Goal: Obtain resource: Download file/media

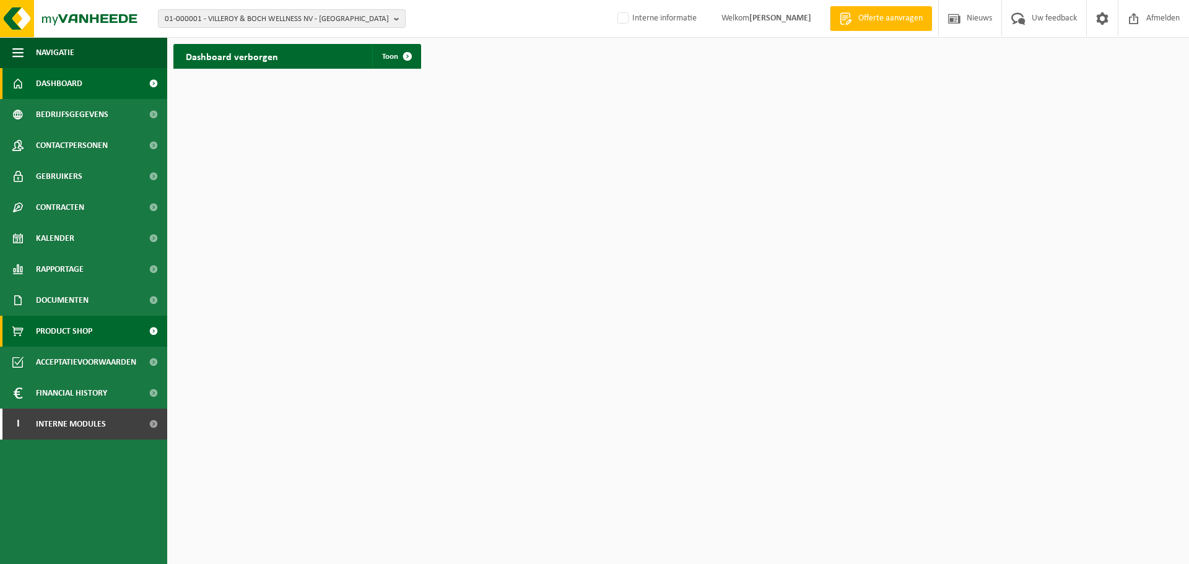
click at [85, 339] on span "Product Shop" at bounding box center [64, 331] width 56 height 31
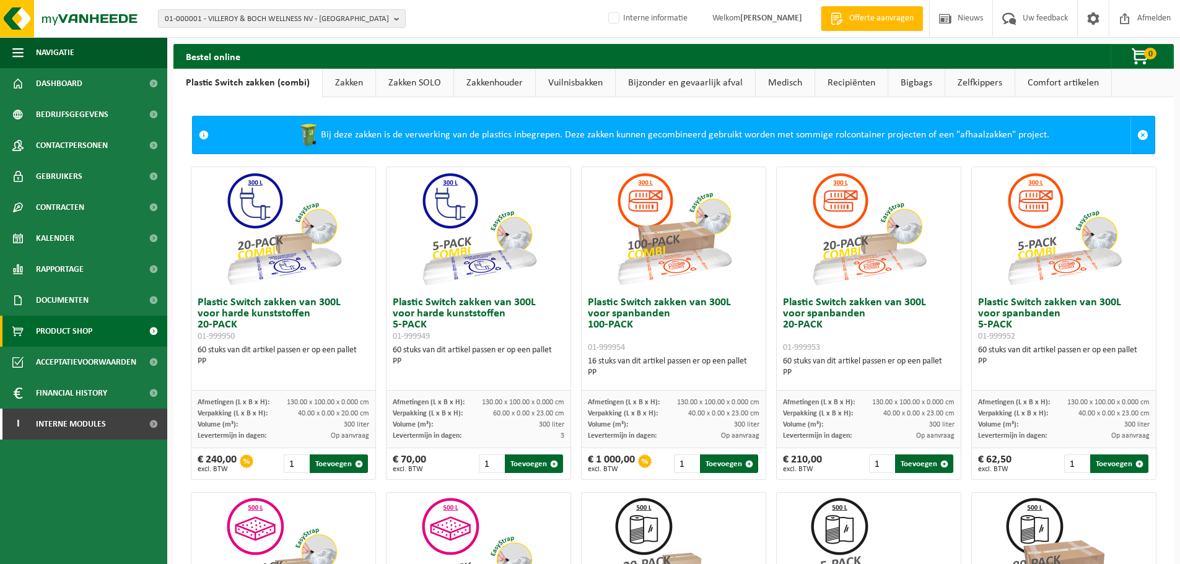
click at [352, 82] on link "Zakken" at bounding box center [349, 83] width 53 height 28
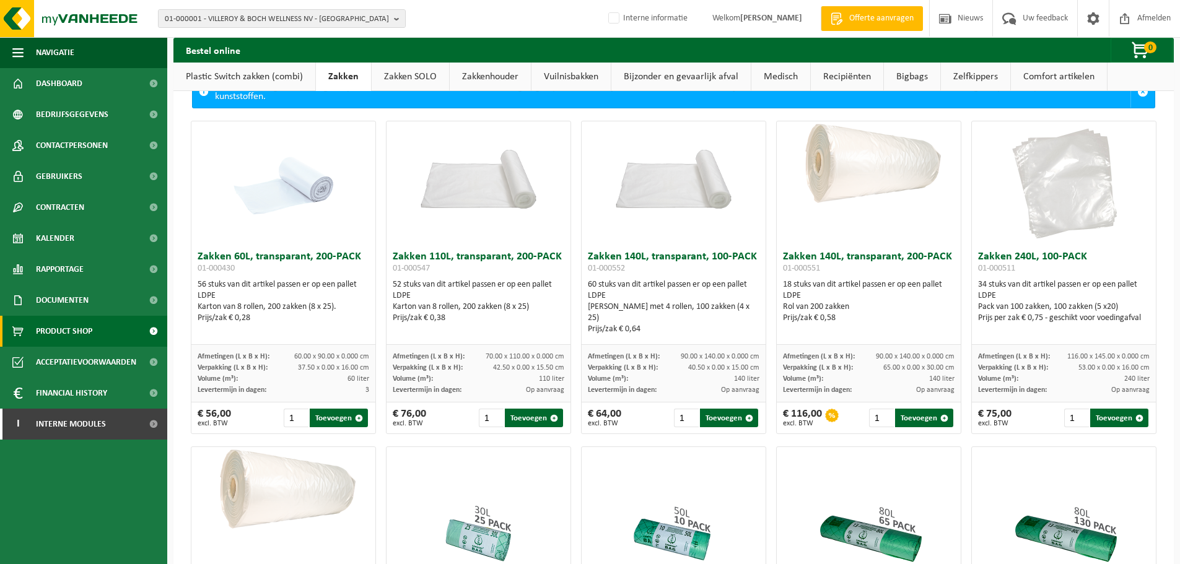
scroll to position [62, 0]
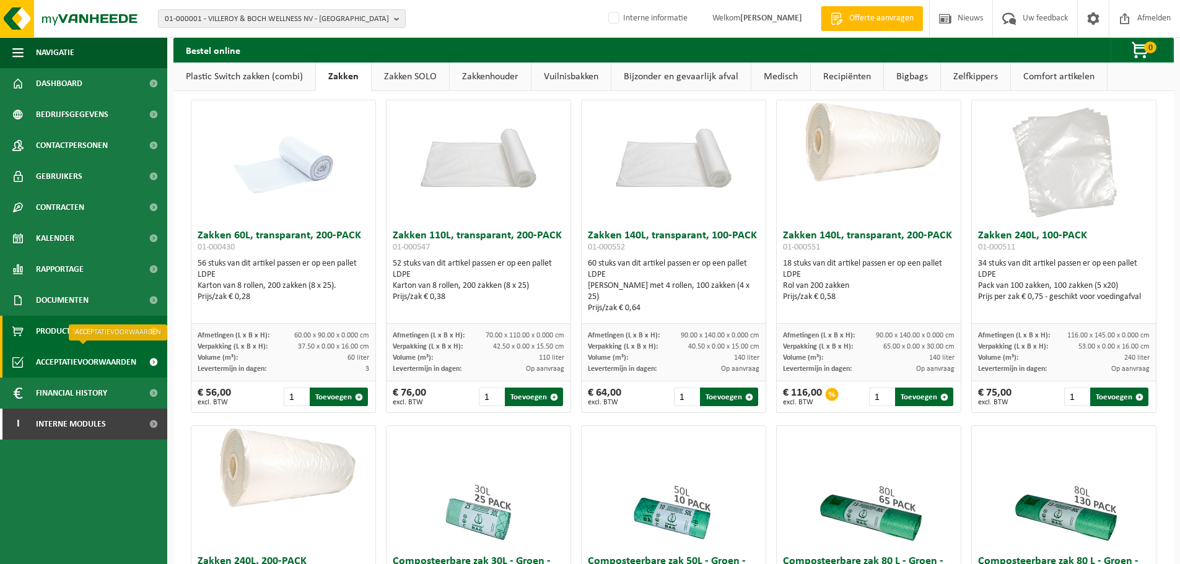
click at [94, 362] on span "Acceptatievoorwaarden" at bounding box center [86, 362] width 100 height 31
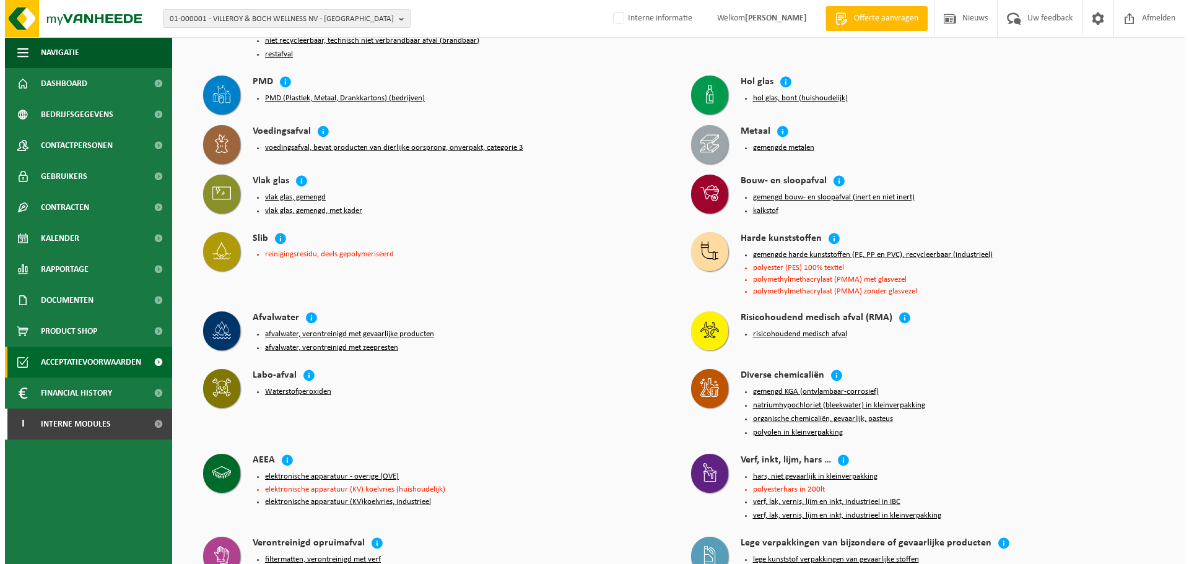
scroll to position [124, 0]
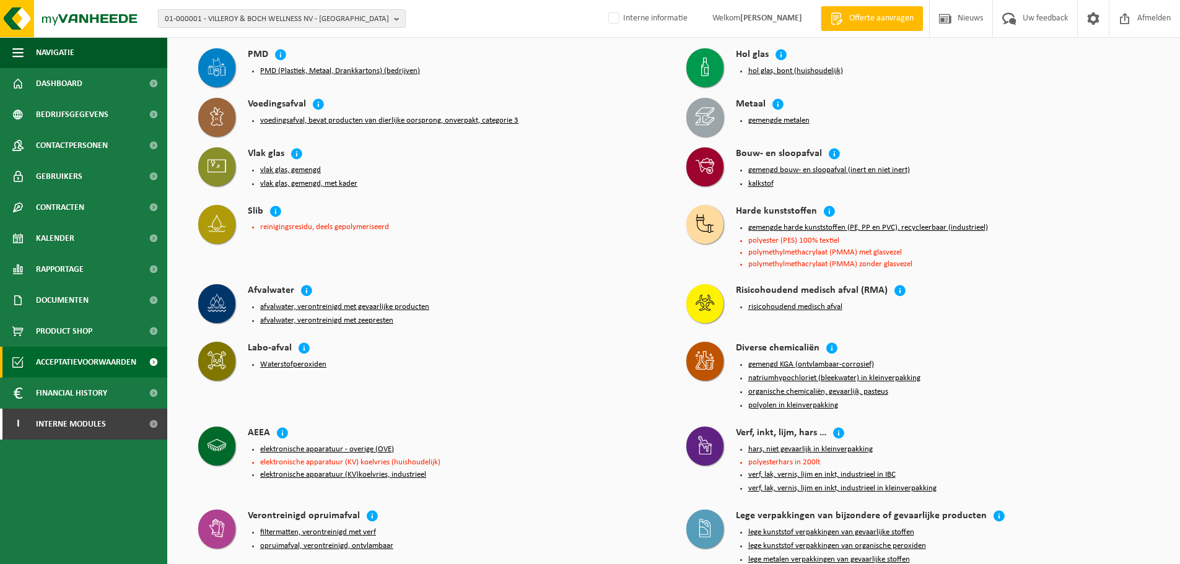
click at [341, 66] on button "PMD (Plastiek, Metaal, Drankkartons) (bedrijven)" at bounding box center [340, 71] width 160 height 10
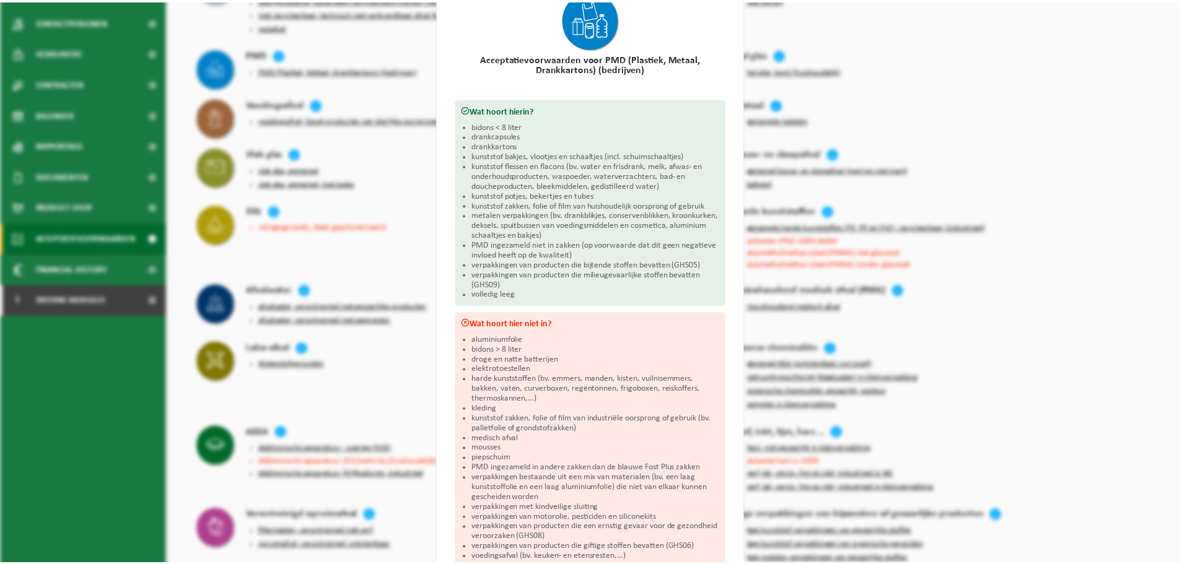
scroll to position [143, 0]
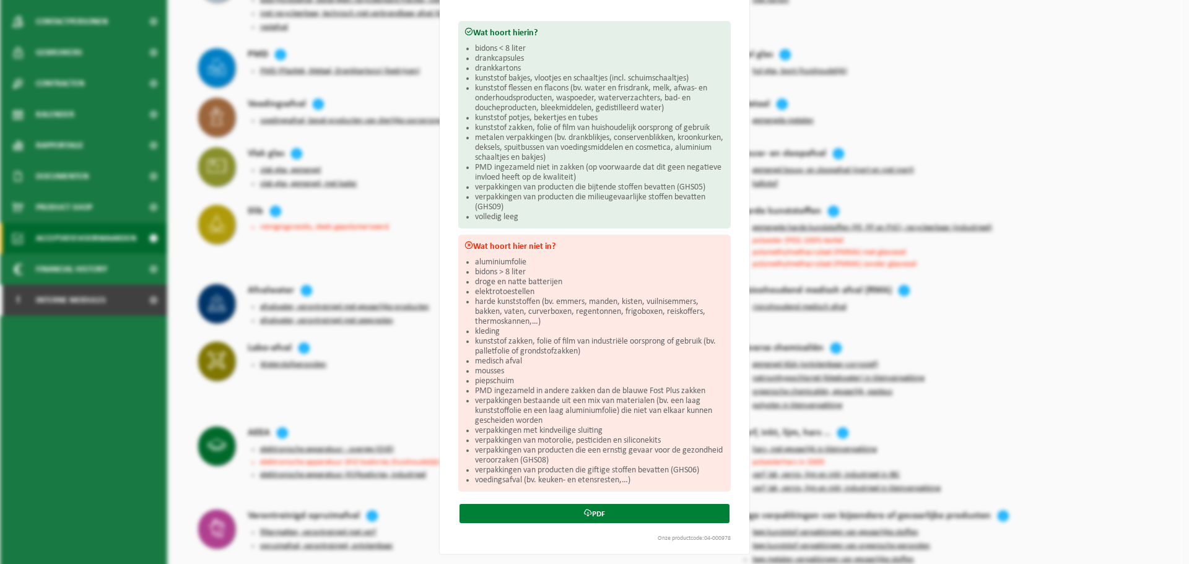
click at [584, 510] on icon at bounding box center [588, 513] width 8 height 8
drag, startPoint x: 1006, startPoint y: 94, endPoint x: 939, endPoint y: 76, distance: 70.0
click at [1006, 94] on div "PMD (Plastiek, Metaal, Drankkartons) (bedrijven) Sluiten Acceptatievoorwaarden …" at bounding box center [594, 282] width 1189 height 564
